Goal: Information Seeking & Learning: Learn about a topic

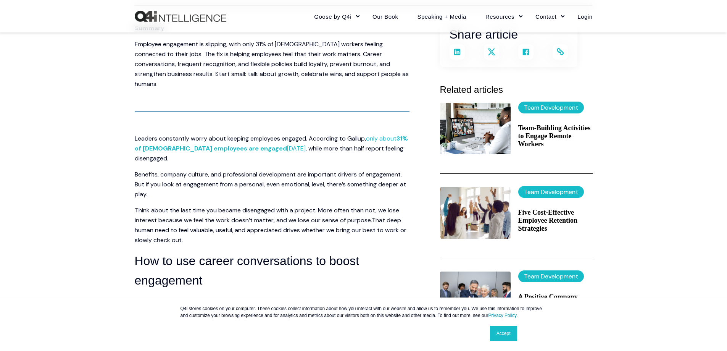
scroll to position [191, 0]
click at [538, 135] on h4 "Team-Building Activities to Engage Remote Workers" at bounding box center [556, 136] width 74 height 24
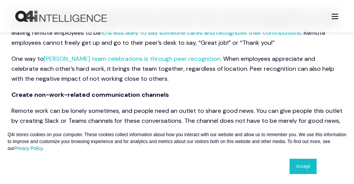
scroll to position [725, 0]
